Goal: Transaction & Acquisition: Purchase product/service

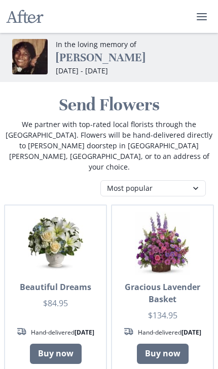
click at [182, 180] on select "Most popular Table arrangements Baskets Plants Funerals Standing sprays Wreaths…" at bounding box center [152, 188] width 105 height 16
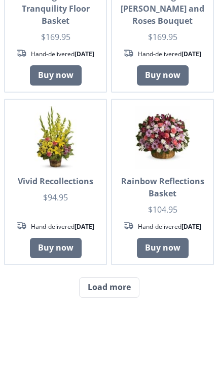
click at [123, 298] on button "Load more" at bounding box center [109, 287] width 60 height 20
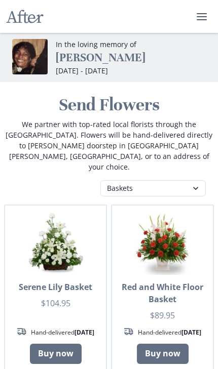
click at [195, 180] on select "Most popular Table arrangements Baskets Plants Funerals Standing sprays Wreaths…" at bounding box center [152, 188] width 105 height 16
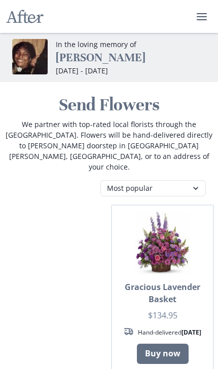
click at [185, 180] on select "Most popular Table arrangements Baskets Plants Funerals Standing sprays Wreaths…" at bounding box center [152, 188] width 105 height 16
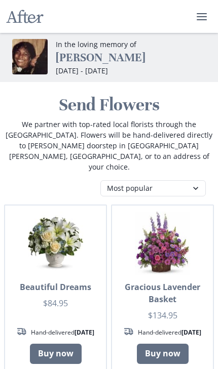
click at [187, 180] on select "Most popular Table arrangements Baskets Plants Funerals Standing sprays Wreaths…" at bounding box center [152, 188] width 105 height 16
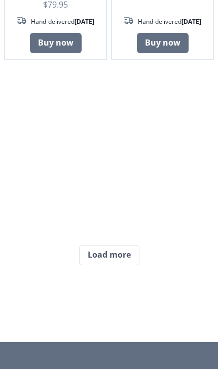
scroll to position [977, 0]
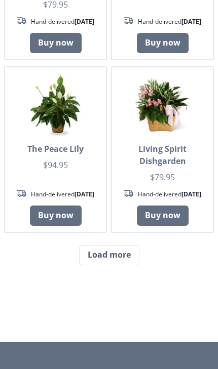
click at [122, 265] on button "Load more" at bounding box center [109, 255] width 60 height 20
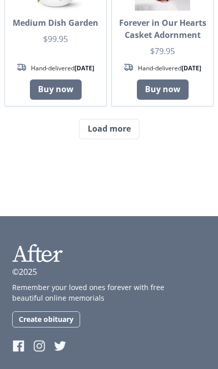
click at [118, 139] on button "Load more" at bounding box center [109, 129] width 60 height 20
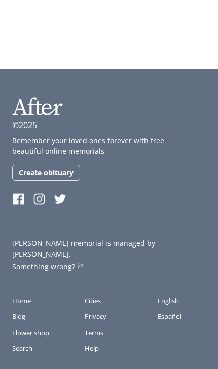
scroll to position [3280, 0]
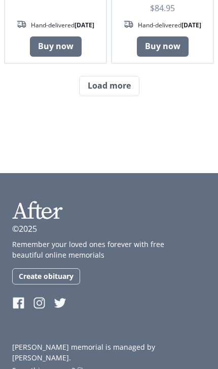
scroll to position [4219, 0]
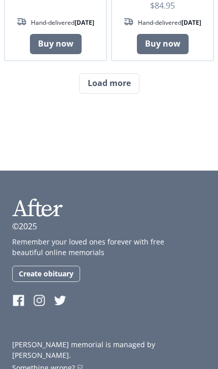
click at [121, 94] on button "Load more" at bounding box center [109, 83] width 60 height 20
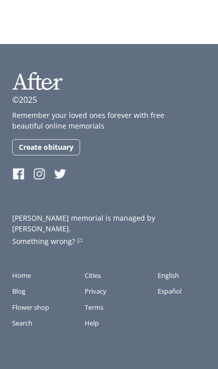
scroll to position [5390, 0]
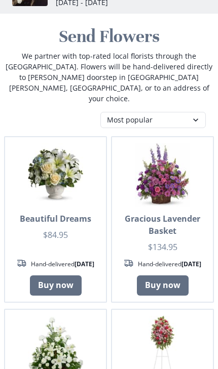
scroll to position [0, 0]
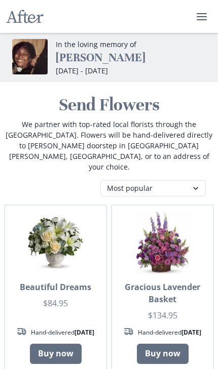
click at [196, 180] on select "Most popular Table arrangements Baskets Plants Funerals Standing sprays Wreaths…" at bounding box center [152, 188] width 105 height 16
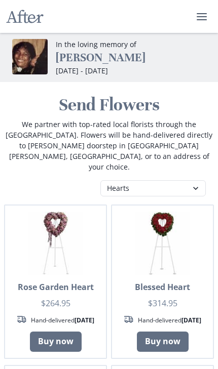
click at [197, 180] on select "Most popular Table arrangements Baskets Plants Funerals Standing sprays Wreaths…" at bounding box center [152, 188] width 105 height 16
select select "fp"
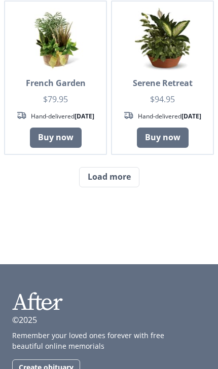
scroll to position [1057, 0]
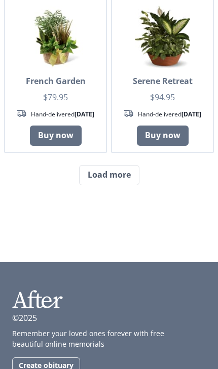
click at [134, 185] on button "Load more" at bounding box center [109, 175] width 60 height 20
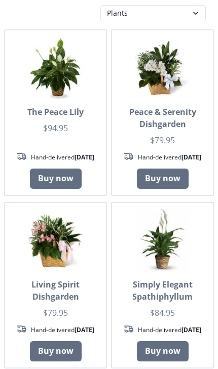
scroll to position [0, 0]
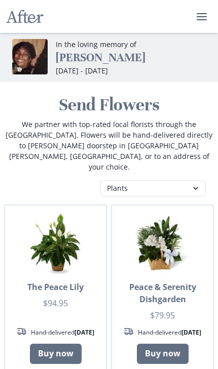
click at [199, 14] on icon "user menu" at bounding box center [201, 17] width 12 height 12
